Goal: Task Accomplishment & Management: Use online tool/utility

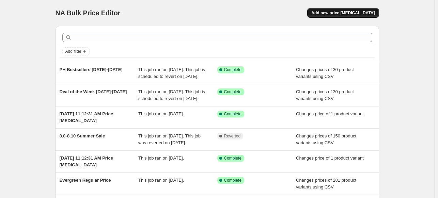
click at [352, 11] on span "Add new price [MEDICAL_DATA]" at bounding box center [342, 12] width 63 height 5
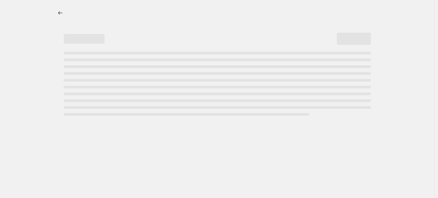
select select "percentage"
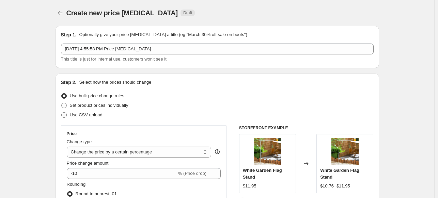
click at [66, 115] on span at bounding box center [63, 114] width 5 height 5
click at [62, 113] on input "Use CSV upload" at bounding box center [61, 112] width 0 height 0
radio input "true"
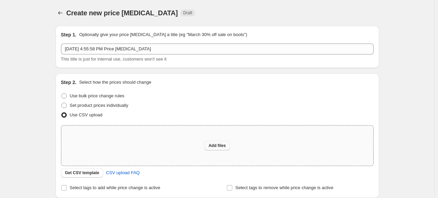
click at [215, 149] on button "Add files" at bounding box center [217, 146] width 26 height 10
type input "C:\fakepath\Full Price Shopify Update [DATE].csv"
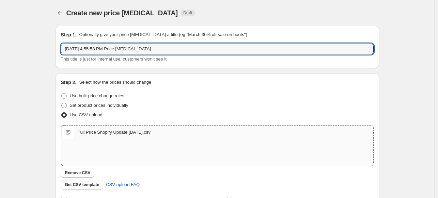
drag, startPoint x: 155, startPoint y: 53, endPoint x: 21, endPoint y: 56, distance: 133.8
click at [21, 56] on div "Create new price [MEDICAL_DATA]. This page is ready Create new price [MEDICAL_D…" at bounding box center [217, 157] width 434 height 315
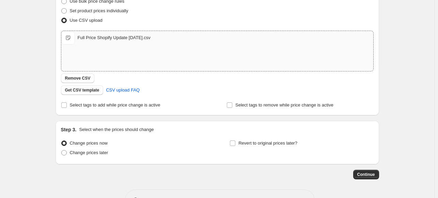
scroll to position [83, 0]
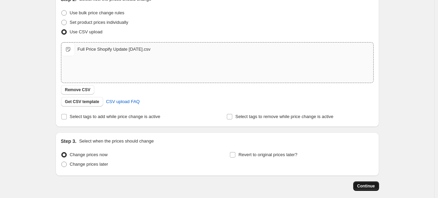
type input "Full Price Updates [DATE]"
click at [368, 184] on span "Continue" at bounding box center [366, 185] width 18 height 5
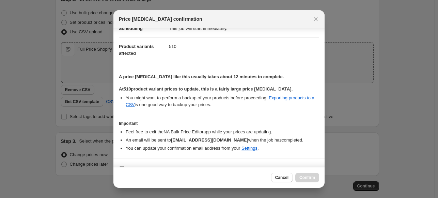
scroll to position [32, 0]
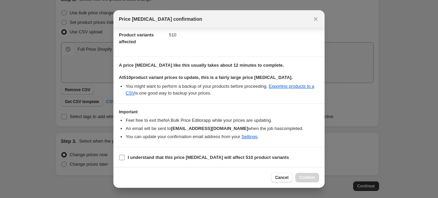
click at [122, 158] on input "I understand that this price [MEDICAL_DATA] will affect 510 product variants" at bounding box center [121, 157] width 5 height 5
checkbox input "true"
click at [301, 177] on span "Confirm" at bounding box center [307, 177] width 16 height 5
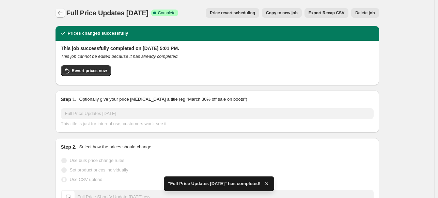
click at [61, 11] on icon "Price change jobs" at bounding box center [60, 13] width 7 height 7
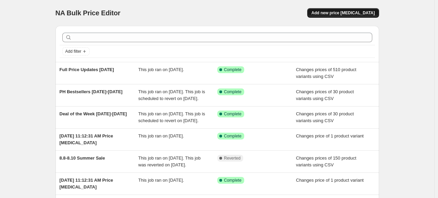
click at [339, 13] on span "Add new price [MEDICAL_DATA]" at bounding box center [342, 12] width 63 height 5
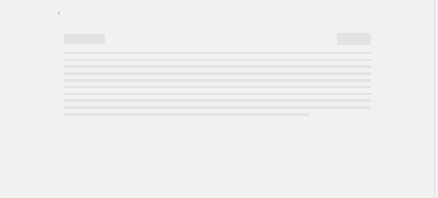
select select "percentage"
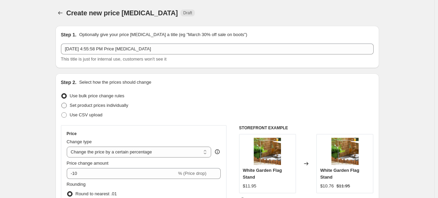
click at [65, 104] on span at bounding box center [63, 105] width 5 height 5
click at [62, 103] on input "Set product prices individually" at bounding box center [61, 103] width 0 height 0
radio input "true"
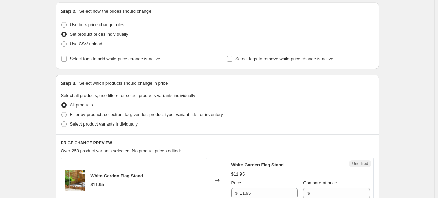
scroll to position [102, 0]
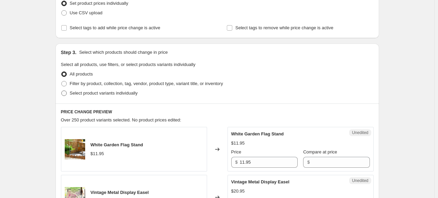
click at [65, 92] on span at bounding box center [63, 93] width 5 height 5
click at [62, 91] on input "Select product variants individually" at bounding box center [61, 91] width 0 height 0
radio input "true"
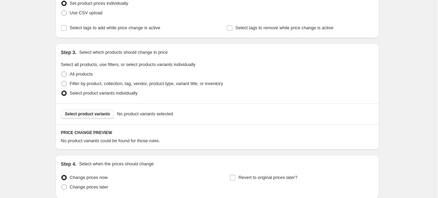
click at [90, 114] on span "Select product variants" at bounding box center [87, 113] width 45 height 5
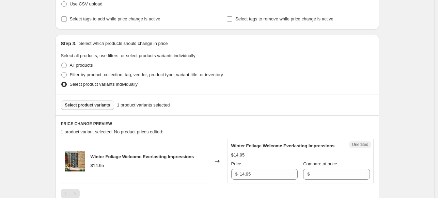
scroll to position [93, 0]
